Goal: Check status: Check status

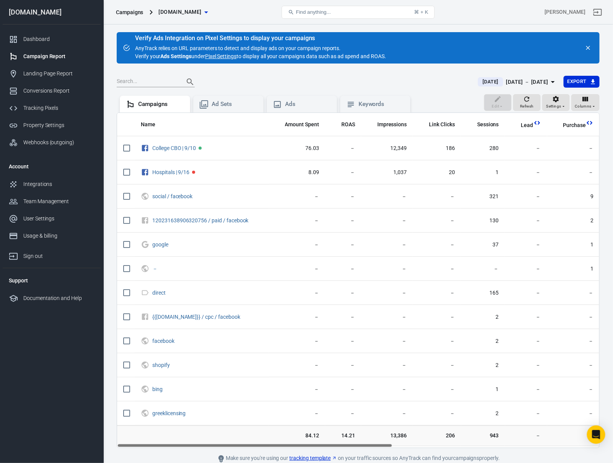
click at [543, 74] on main "Verify Ads Integration on Pixel Settings to display your campaigns AnyTrack rel…" at bounding box center [358, 247] width 483 height 431
click at [540, 79] on div "[DATE] － [DATE]" at bounding box center [527, 82] width 42 height 10
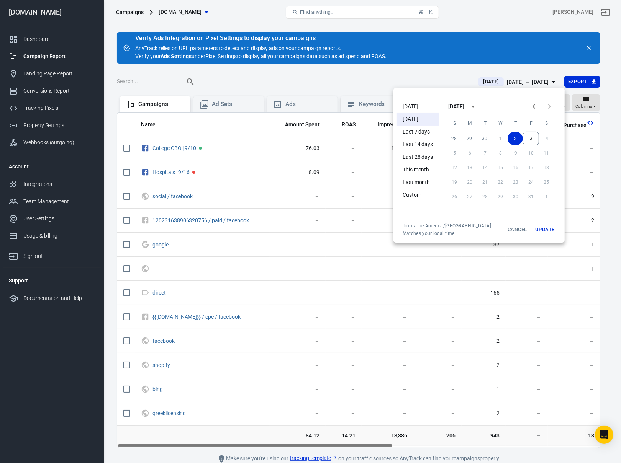
click at [419, 98] on ul "[DATE] [DATE] Last 7 days Last 14 days Last 28 days This month Last month Custom" at bounding box center [417, 160] width 42 height 126
click at [418, 101] on li "[DATE]" at bounding box center [417, 106] width 42 height 13
click at [418, 103] on li "[DATE]" at bounding box center [417, 106] width 42 height 13
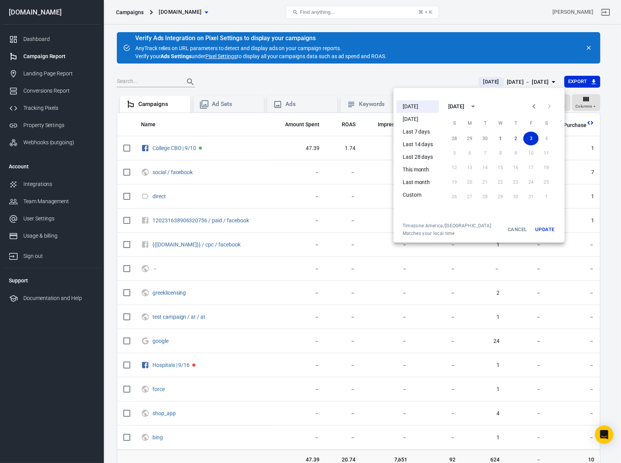
click at [544, 230] on button "Update" at bounding box center [544, 230] width 24 height 14
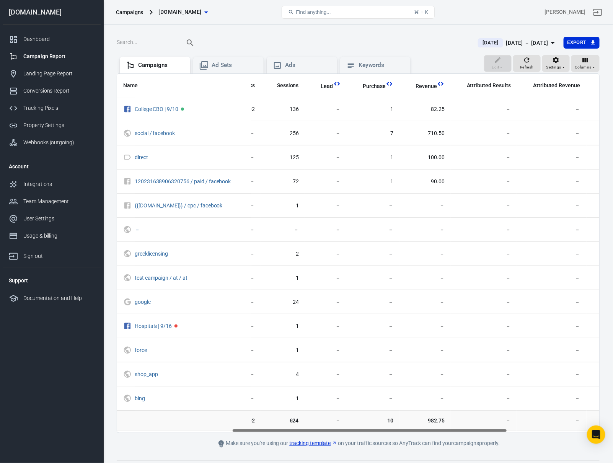
scroll to position [0, 201]
drag, startPoint x: 292, startPoint y: 431, endPoint x: 408, endPoint y: 426, distance: 115.3
click at [408, 426] on div "Name Amount Spent ROAS Impressions Link Clicks Sessions Lead Purchase Revenue A…" at bounding box center [358, 253] width 483 height 360
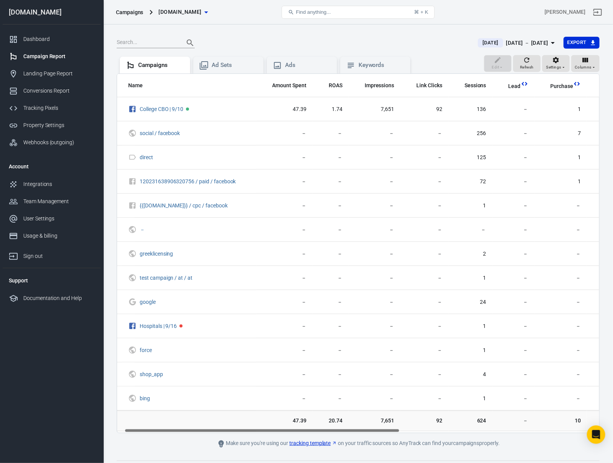
scroll to position [0, 0]
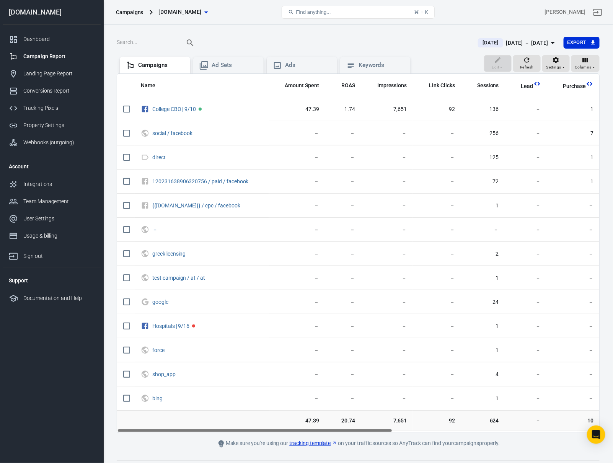
drag, startPoint x: 417, startPoint y: 432, endPoint x: 302, endPoint y: 445, distance: 115.2
click at [302, 445] on main "Verify Ads Integration on Pixel Settings to display your campaigns AnyTrack rel…" at bounding box center [358, 221] width 483 height 456
click at [311, 421] on span "47.39" at bounding box center [297, 421] width 44 height 8
drag, startPoint x: 311, startPoint y: 421, endPoint x: 314, endPoint y: 426, distance: 6.1
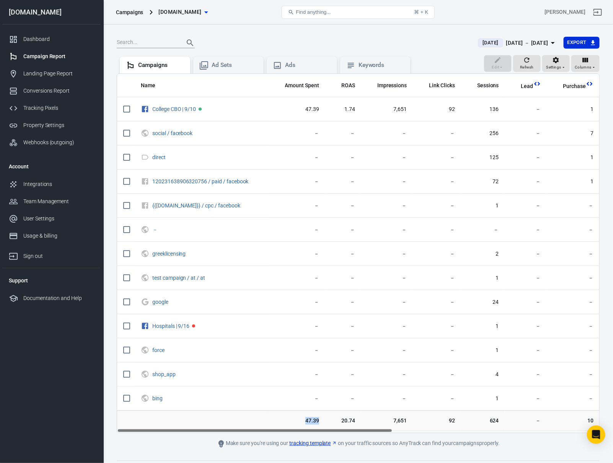
click at [311, 422] on span "47.39" at bounding box center [297, 421] width 44 height 8
click at [317, 424] on span "47.39" at bounding box center [297, 421] width 44 height 8
click at [317, 423] on span "47.39" at bounding box center [297, 421] width 44 height 8
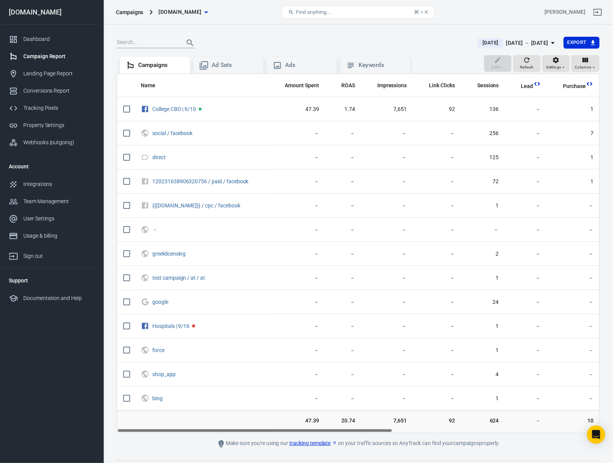
click at [317, 423] on span "47.39" at bounding box center [297, 421] width 44 height 8
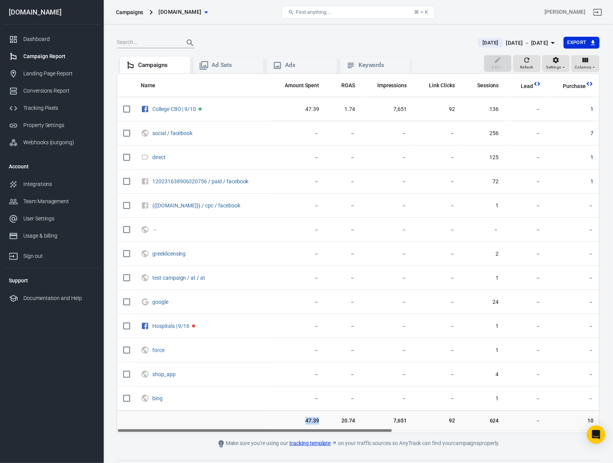
click at [328, 422] on td "20.74" at bounding box center [343, 421] width 36 height 21
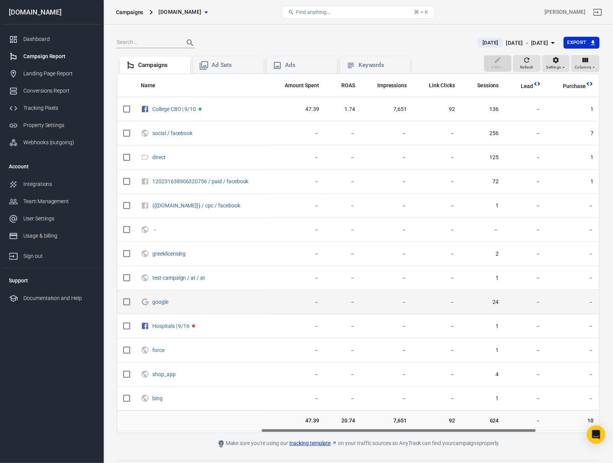
drag, startPoint x: 320, startPoint y: 431, endPoint x: 142, endPoint y: 314, distance: 212.0
click at [170, 346] on div "Name Amount Spent ROAS Impressions Link Clicks Sessions Lead Purchase Revenue A…" at bounding box center [358, 253] width 483 height 360
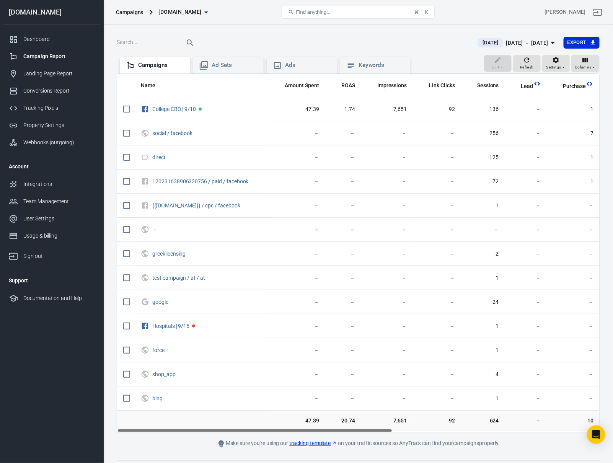
click at [527, 39] on div "[DATE] － [DATE]" at bounding box center [527, 43] width 42 height 10
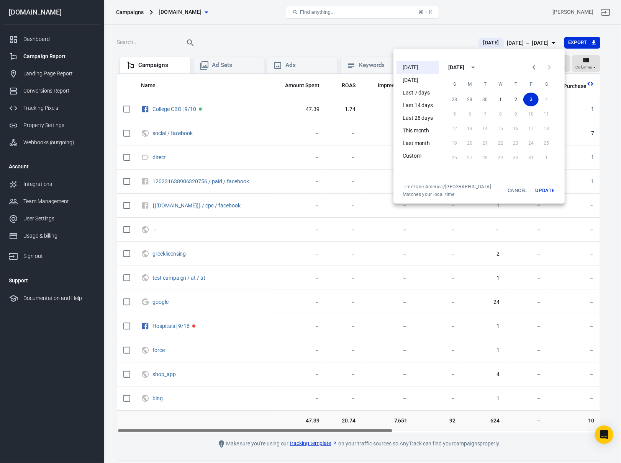
click at [413, 83] on li "[DATE]" at bounding box center [417, 80] width 42 height 13
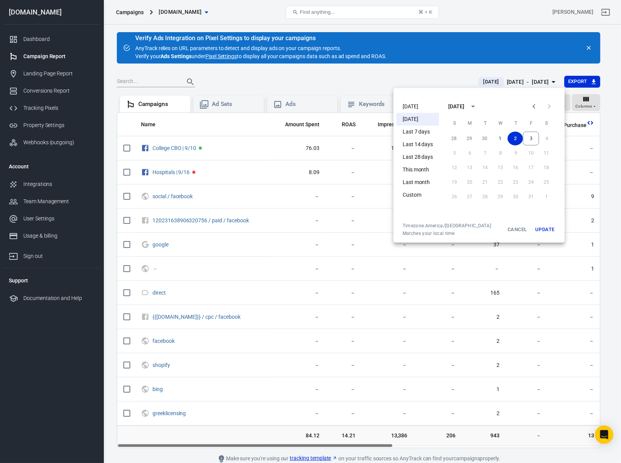
click at [306, 366] on div at bounding box center [310, 231] width 621 height 463
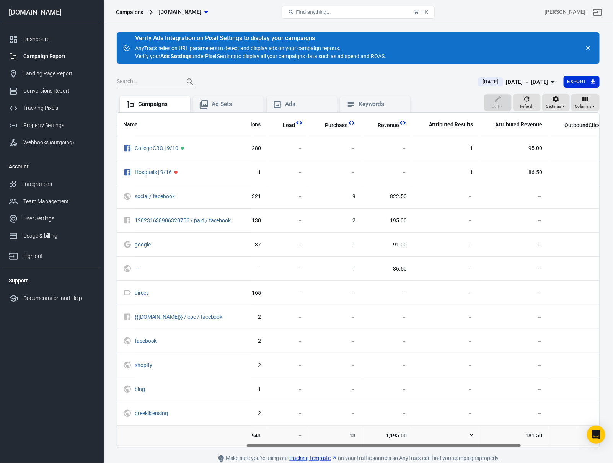
drag, startPoint x: 314, startPoint y: 445, endPoint x: 477, endPoint y: 433, distance: 163.9
click at [452, 448] on div "Name Amount Spent ROAS Impressions Link Clicks Sessions Lead Purchase Revenue A…" at bounding box center [358, 280] width 482 height 335
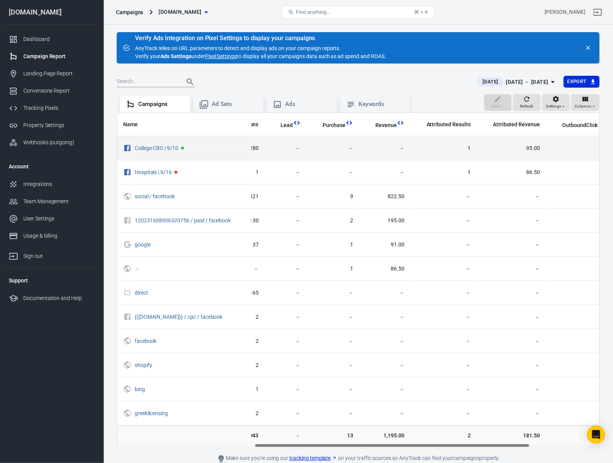
drag, startPoint x: 518, startPoint y: 138, endPoint x: 530, endPoint y: 140, distance: 12.5
click at [525, 138] on td "95.00" at bounding box center [511, 148] width 69 height 24
drag, startPoint x: 519, startPoint y: 155, endPoint x: 554, endPoint y: 158, distance: 35.8
click at [547, 157] on tr "College CBO | 9/10 76.03 － 12,349 186 280 － － － 1 95.00 － － 13" at bounding box center [302, 148] width 851 height 24
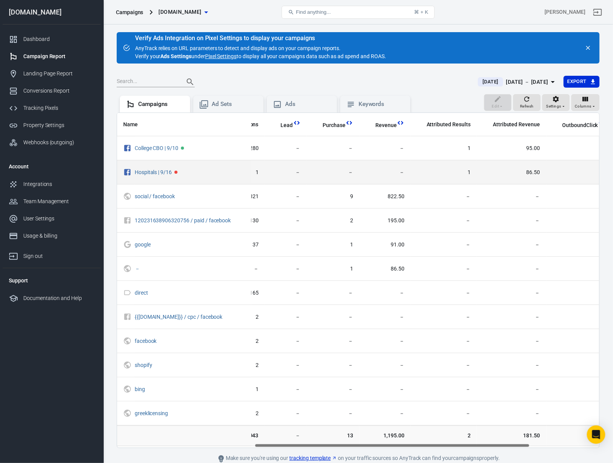
click at [547, 167] on td "－" at bounding box center [579, 172] width 65 height 24
drag, startPoint x: 527, startPoint y: 178, endPoint x: 536, endPoint y: 177, distance: 9.3
click at [536, 177] on td "86.50" at bounding box center [511, 172] width 69 height 24
drag, startPoint x: 519, startPoint y: 176, endPoint x: 535, endPoint y: 172, distance: 15.8
click at [535, 172] on td "86.50" at bounding box center [511, 172] width 69 height 24
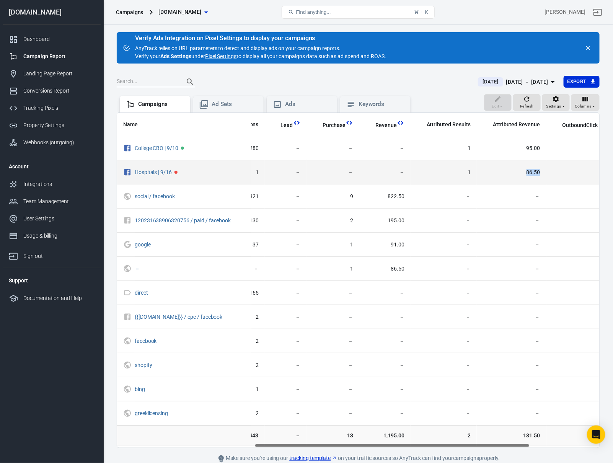
click at [535, 172] on td "86.50" at bounding box center [511, 172] width 69 height 24
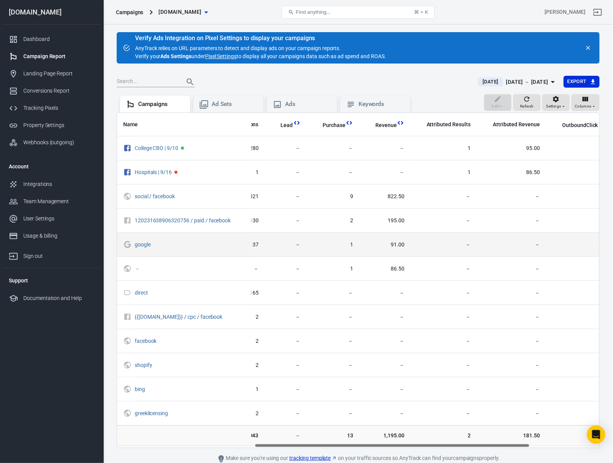
drag, startPoint x: 559, startPoint y: 174, endPoint x: 506, endPoint y: 239, distance: 83.5
click at [566, 175] on span "－" at bounding box center [579, 173] width 53 height 8
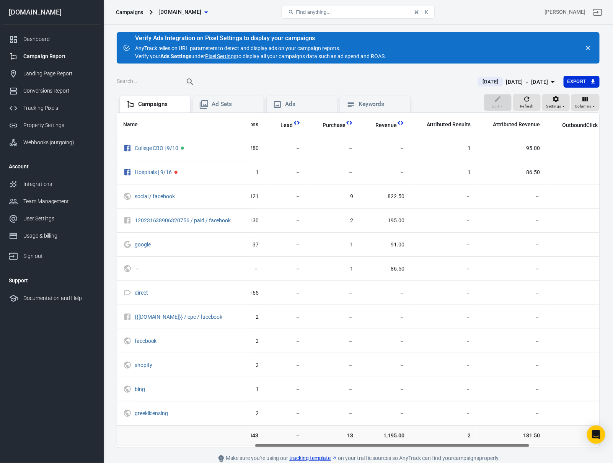
scroll to position [0, 119]
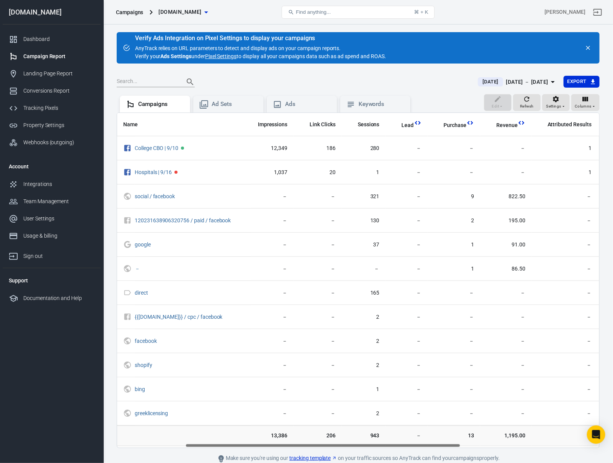
click at [345, 441] on div "Name Amount Spent ROAS Impressions Link Clicks Sessions Lead Purchase Revenue A…" at bounding box center [358, 281] width 483 height 336
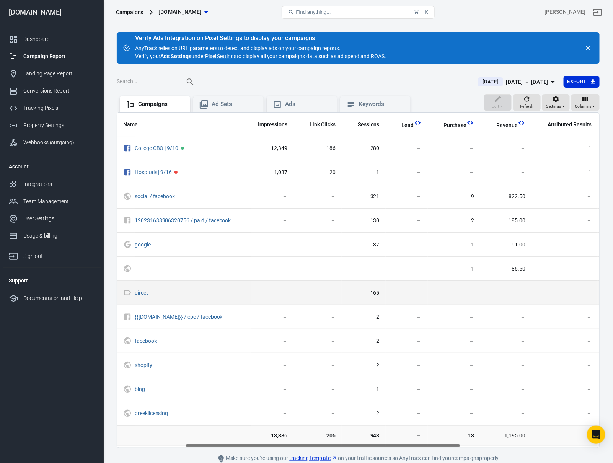
drag, startPoint x: 434, startPoint y: 315, endPoint x: 347, endPoint y: 284, distance: 93.0
click at [434, 315] on td "－" at bounding box center [454, 317] width 53 height 24
